Goal: Navigation & Orientation: Find specific page/section

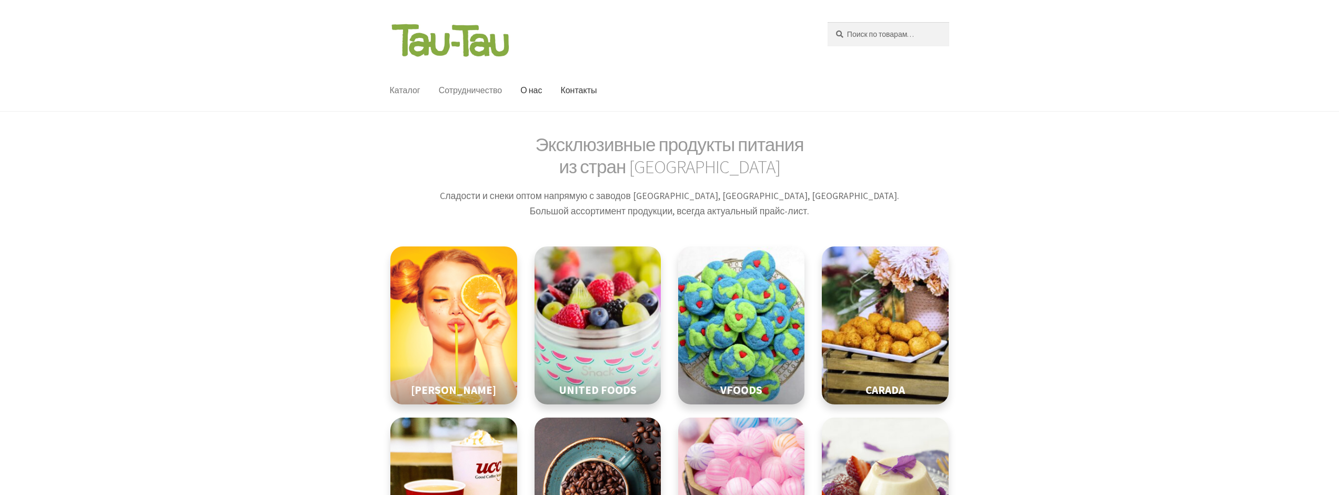
click at [498, 86] on link "Сотрудничество" at bounding box center [471, 90] width 81 height 41
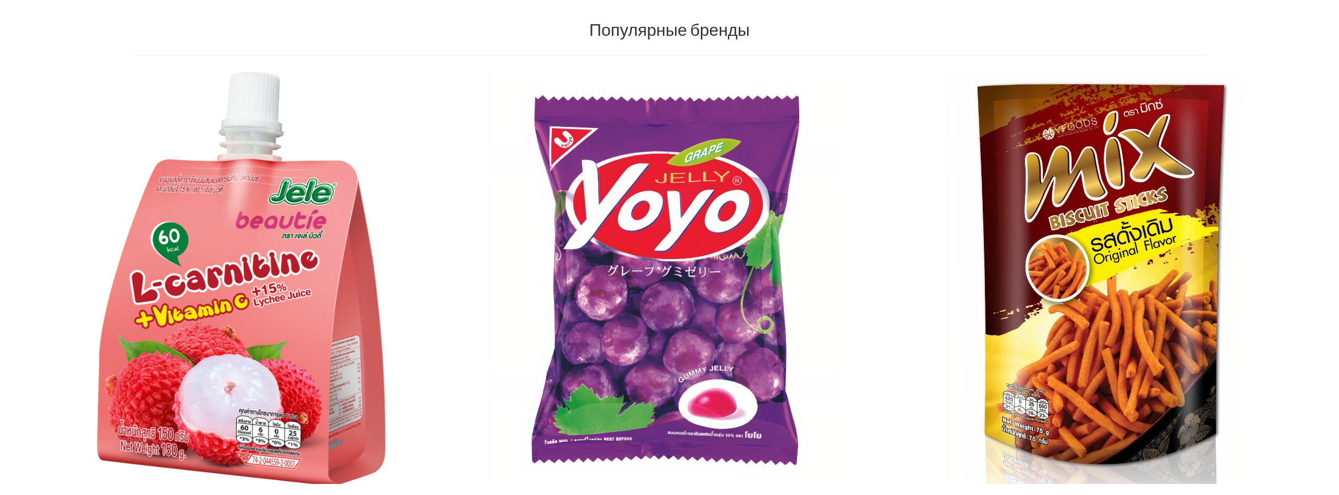
scroll to position [844, 0]
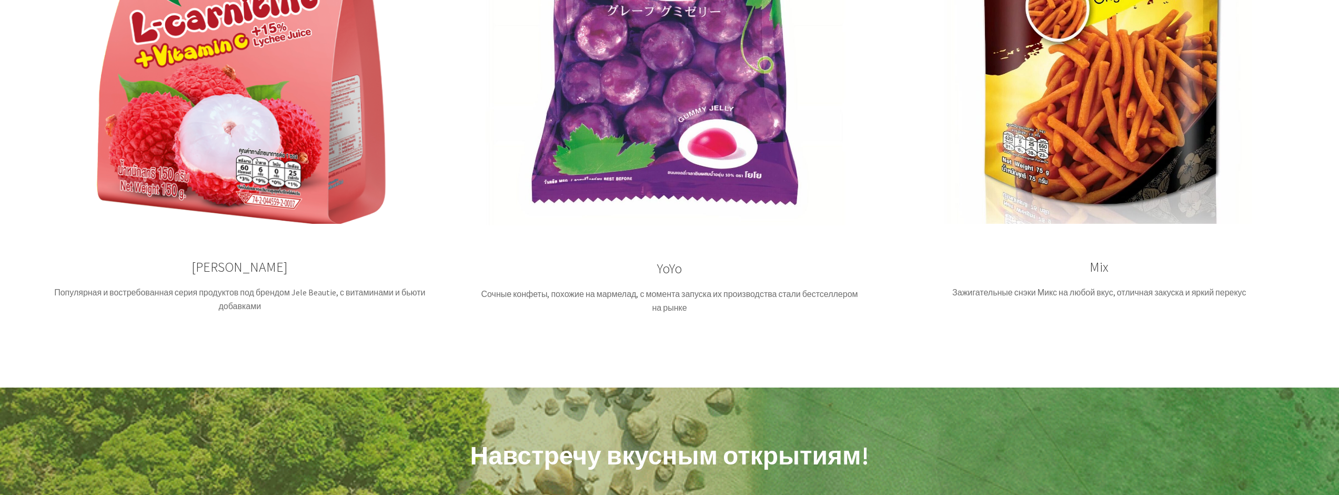
click at [678, 260] on span "YoYo" at bounding box center [669, 268] width 25 height 17
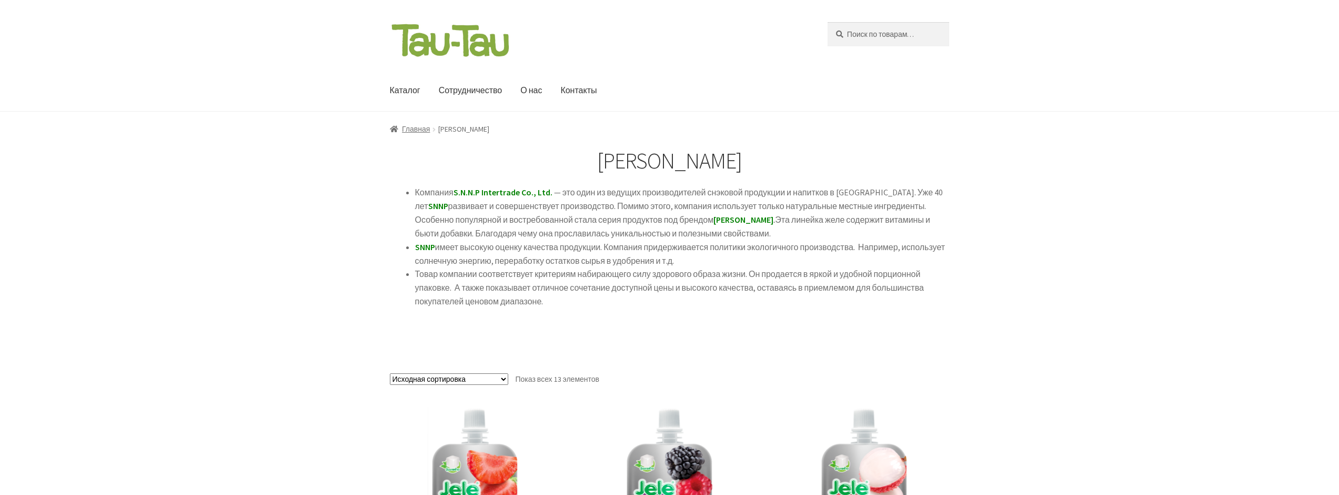
scroll to position [472, 0]
